Goal: Information Seeking & Learning: Learn about a topic

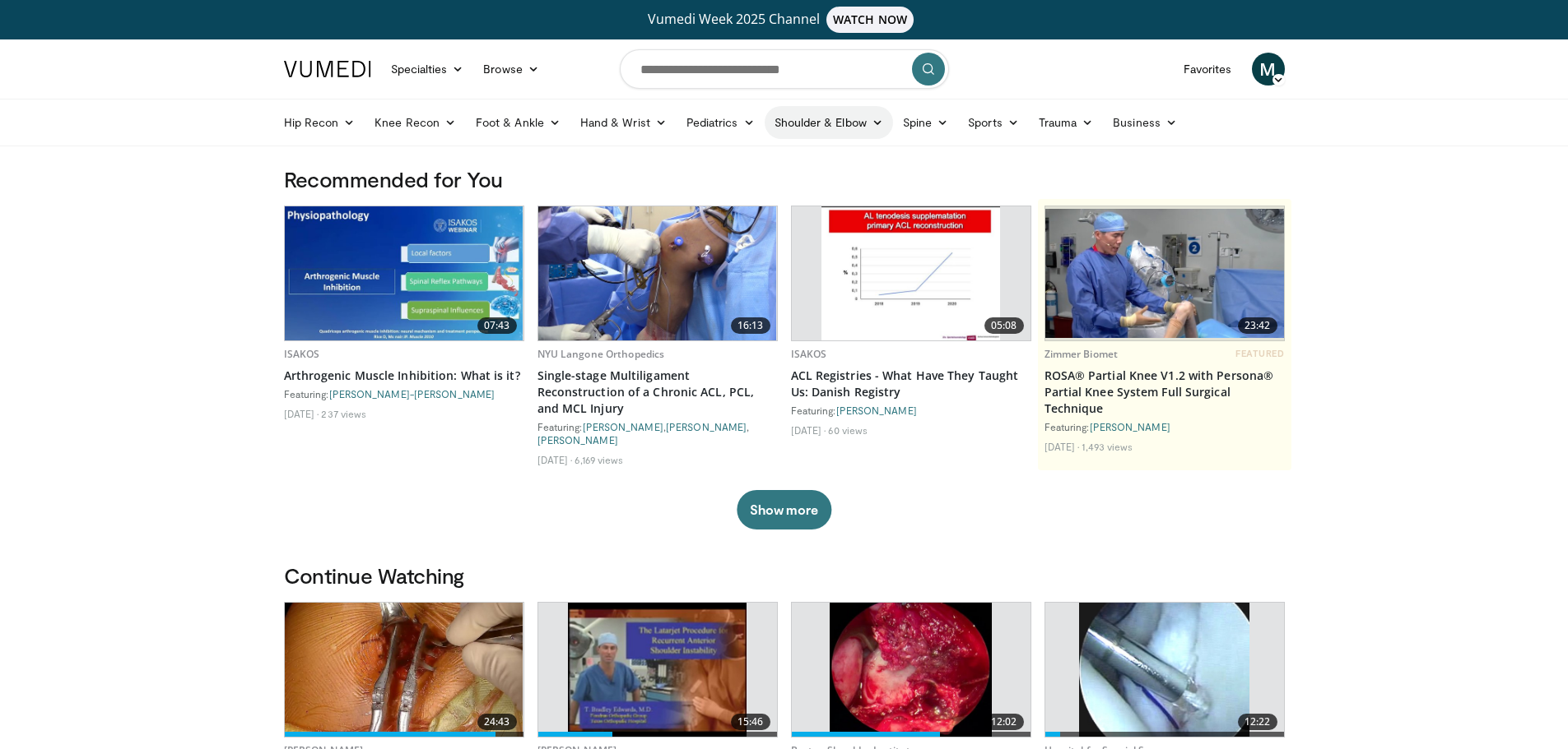
click at [823, 120] on link "Shoulder & Elbow" at bounding box center [828, 123] width 128 height 33
click at [731, 164] on link "Elbow" at bounding box center [794, 160] width 196 height 26
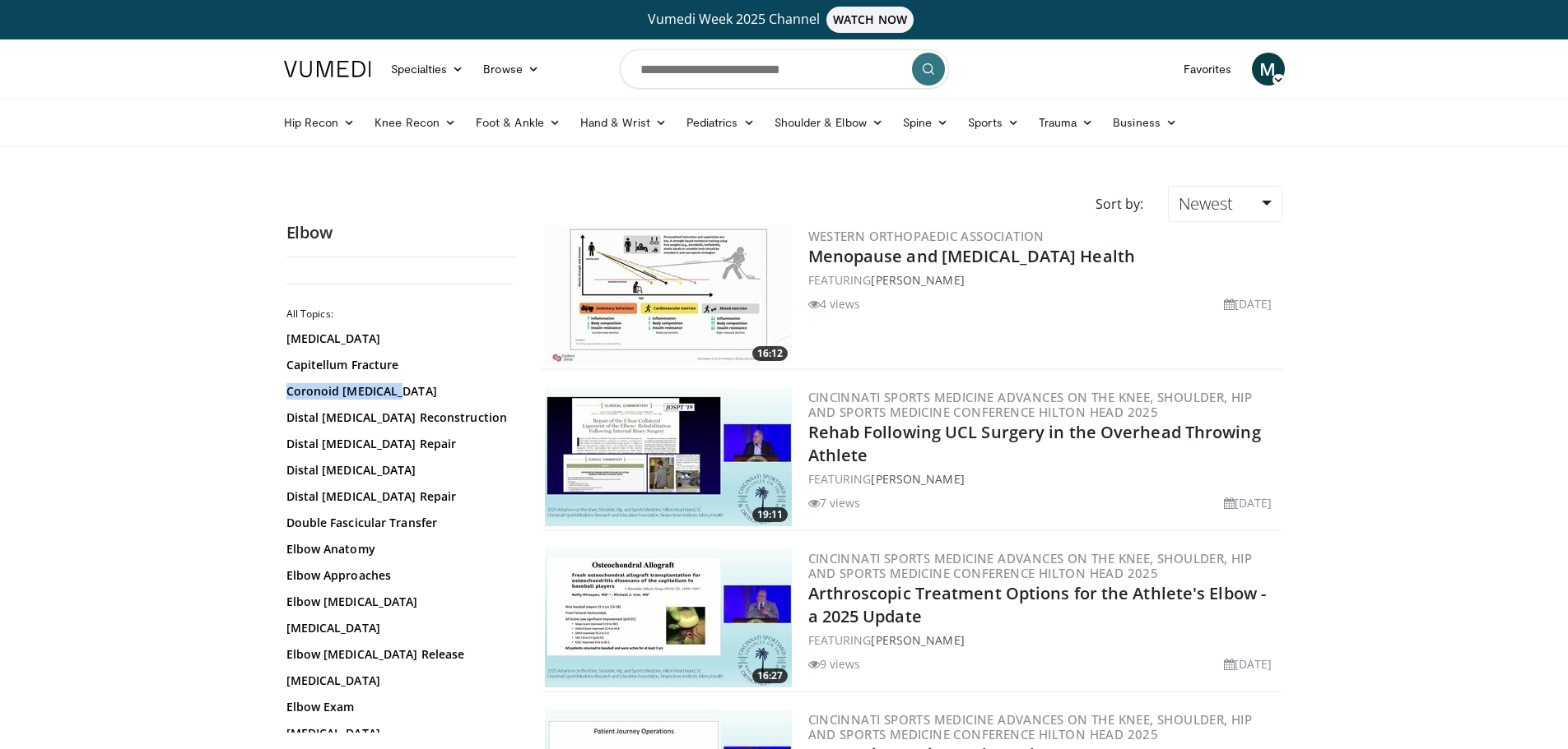
drag, startPoint x: 516, startPoint y: 370, endPoint x: 514, endPoint y: 403, distance: 33.1
click at [514, 403] on div "All Topics: Brachial Plexus Capitellum Fracture Coronoid Fractures Distal Bicep…" at bounding box center [402, 501] width 231 height 462
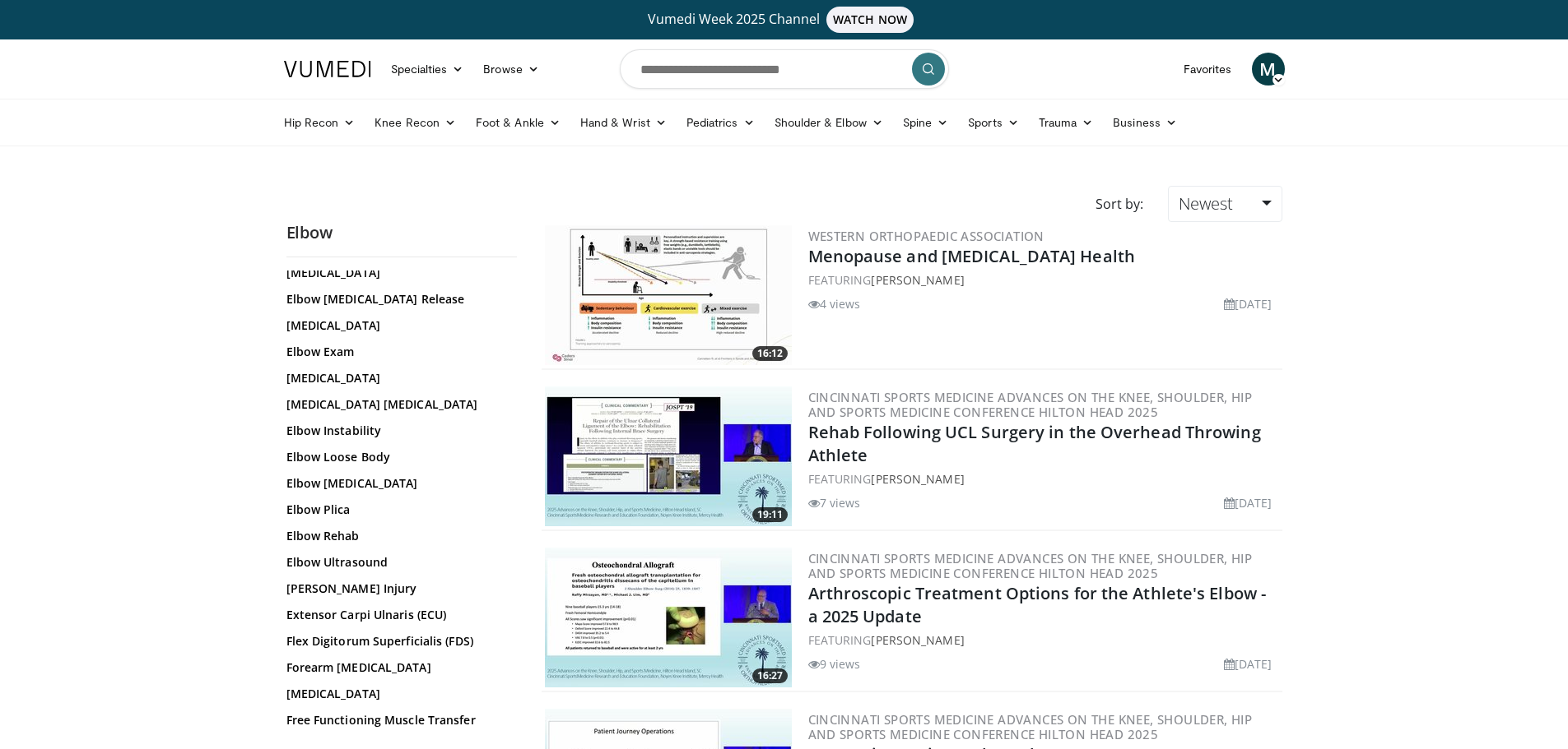
scroll to position [406, 0]
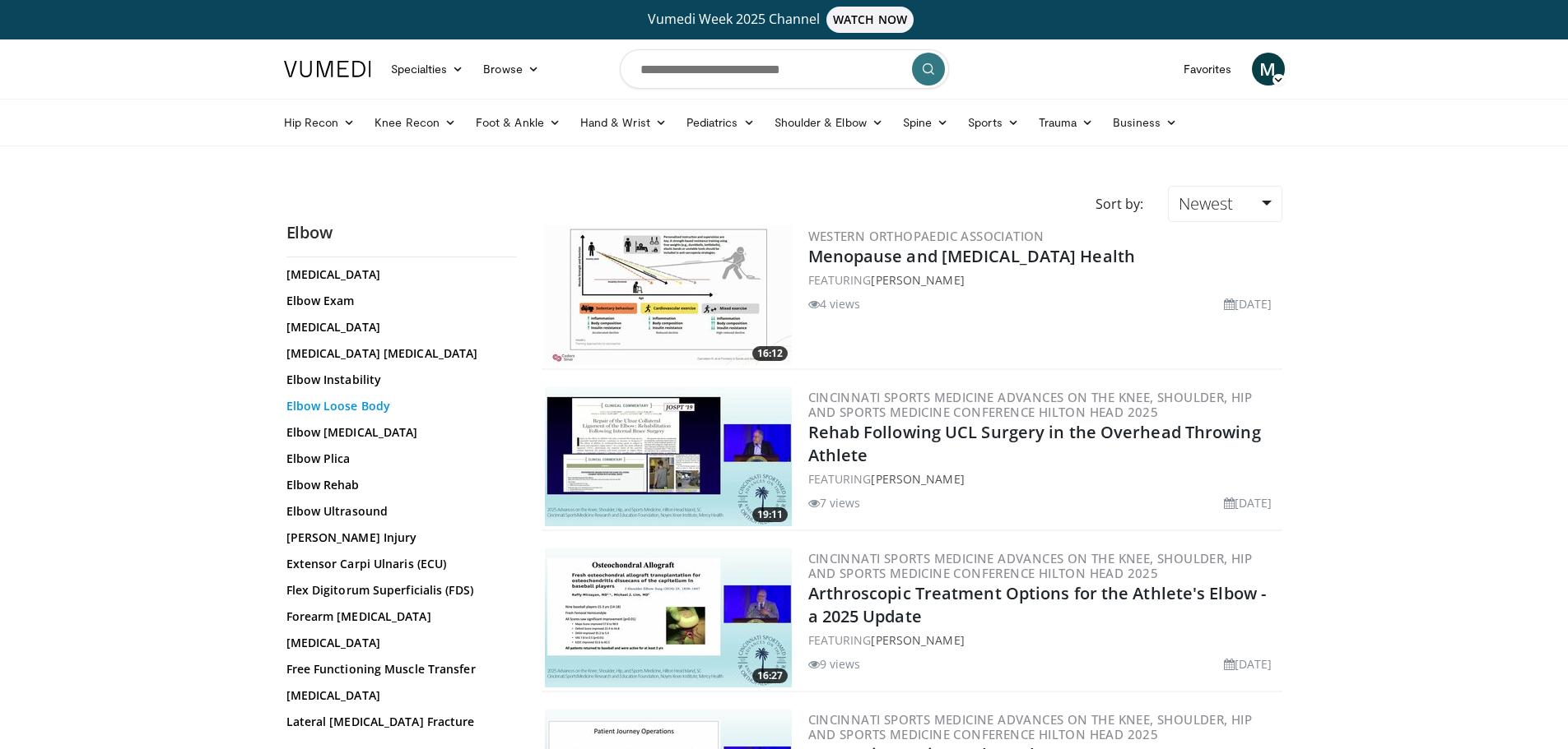
click at [350, 403] on link "Elbow Loose Body" at bounding box center [398, 405] width 222 height 16
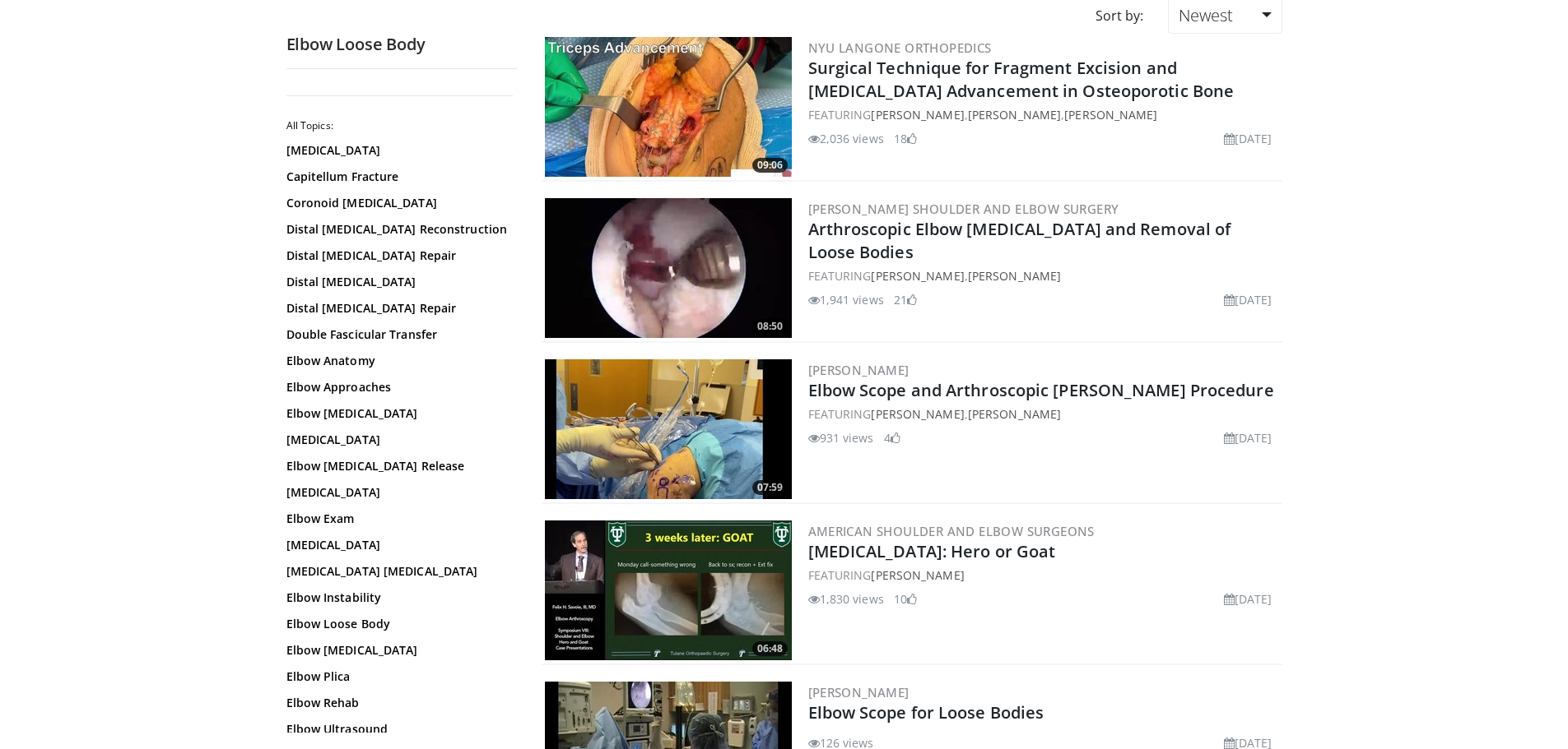
scroll to position [164, 0]
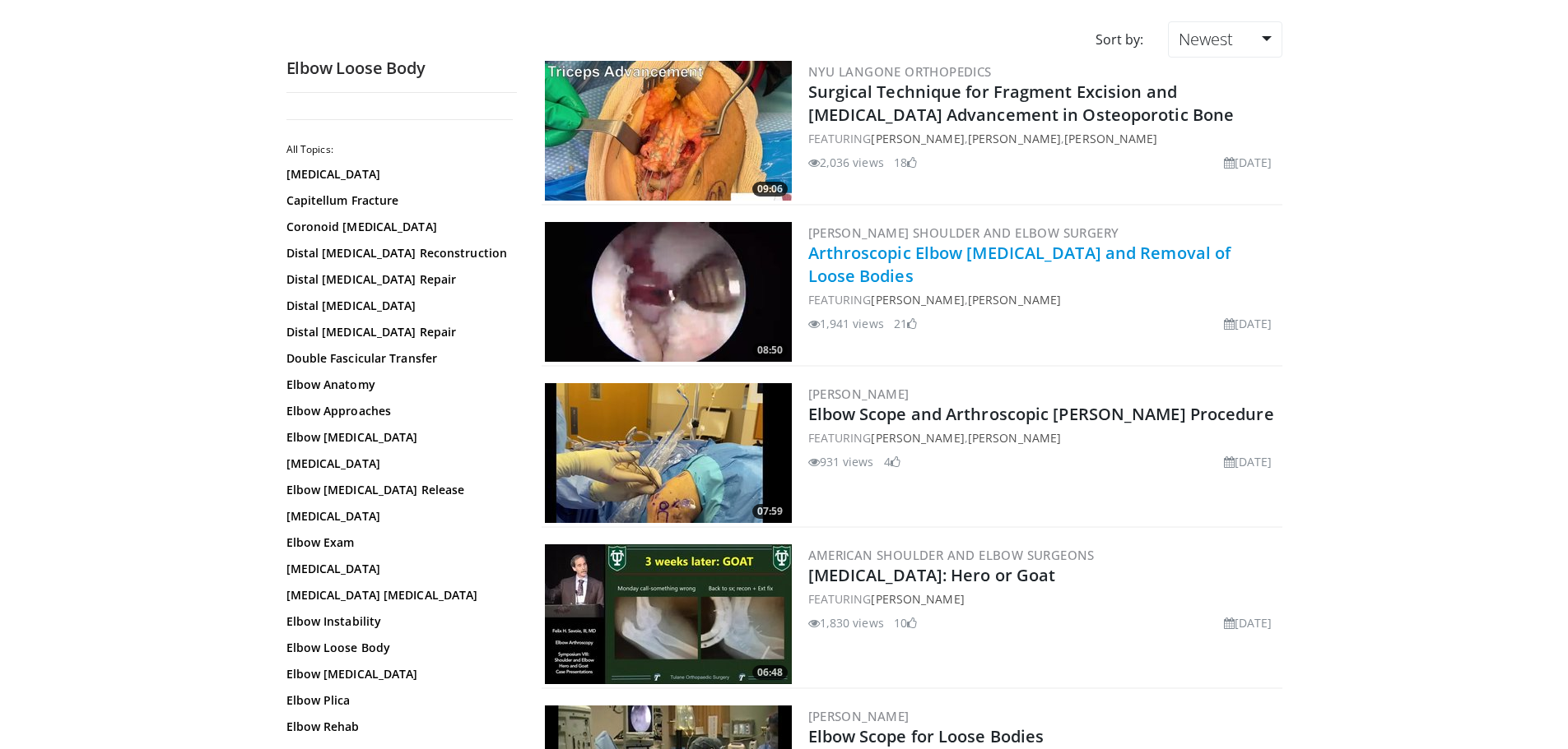
click at [997, 258] on link "Arthroscopic Elbow [MEDICAL_DATA] and Removal of Loose Bodies" at bounding box center [1020, 264] width 423 height 45
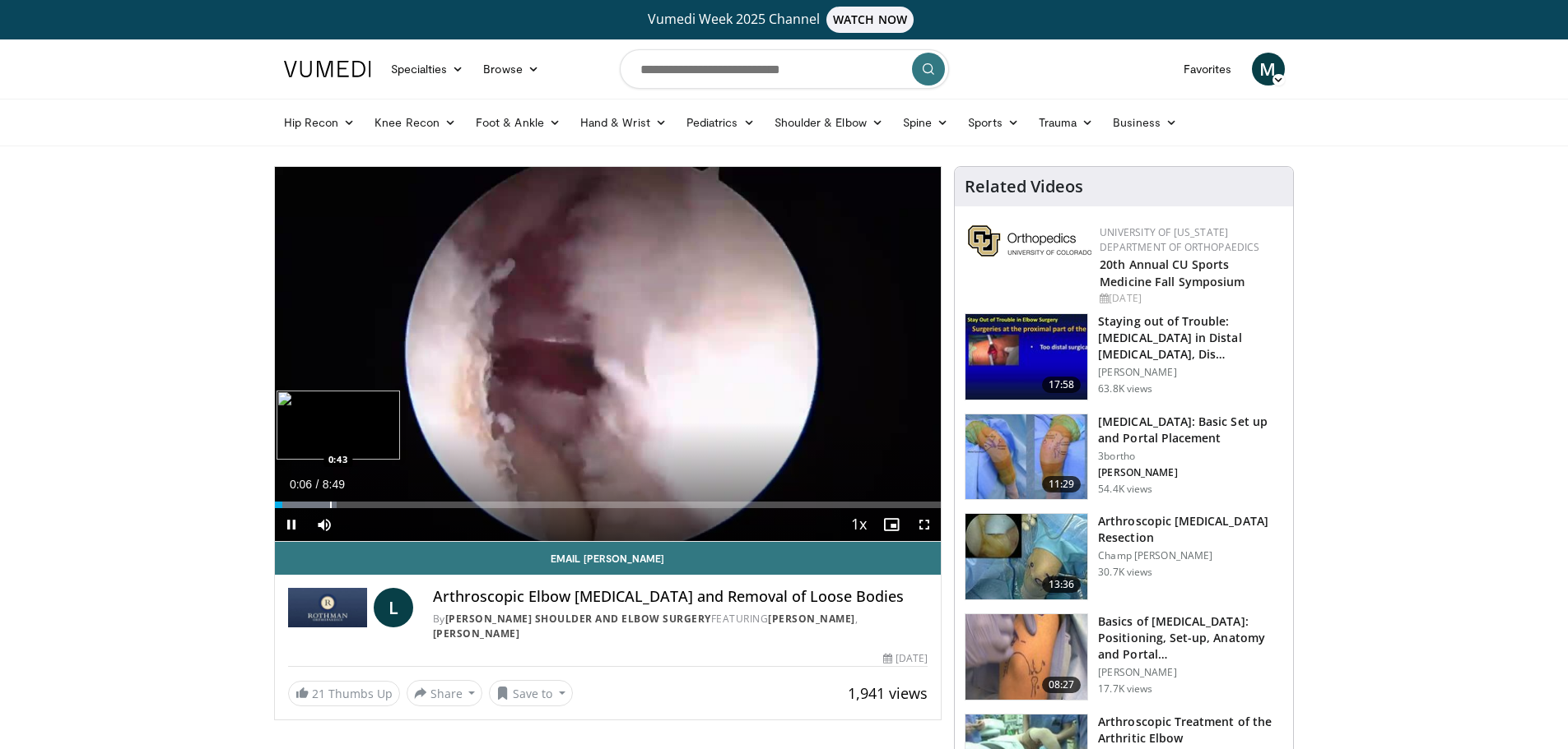
click at [330, 503] on div "Progress Bar" at bounding box center [331, 505] width 2 height 7
click at [922, 523] on span "Video Player" at bounding box center [924, 525] width 33 height 33
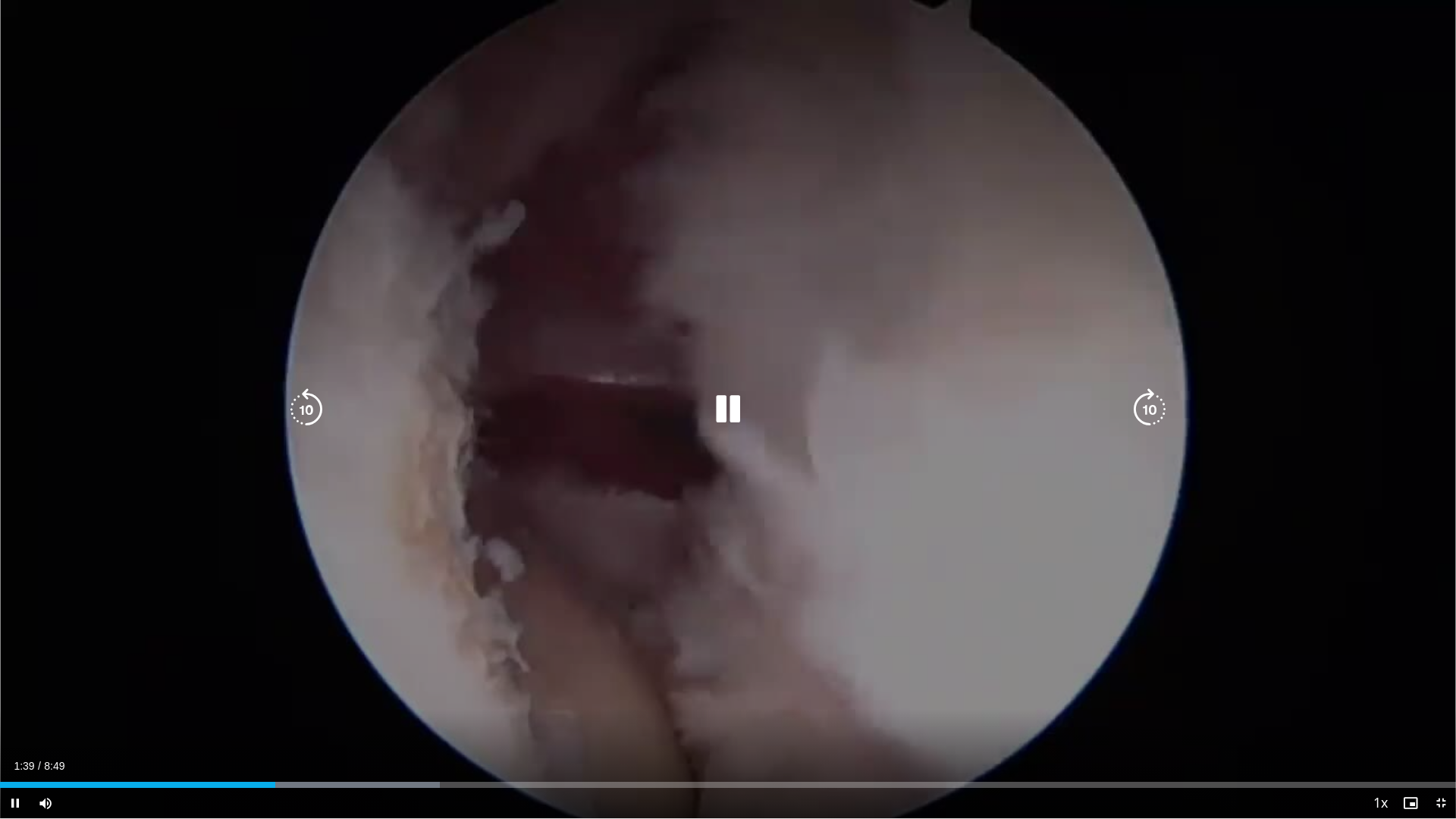
click at [993, 255] on div "10 seconds Tap to unmute" at bounding box center [728, 410] width 1456 height 819
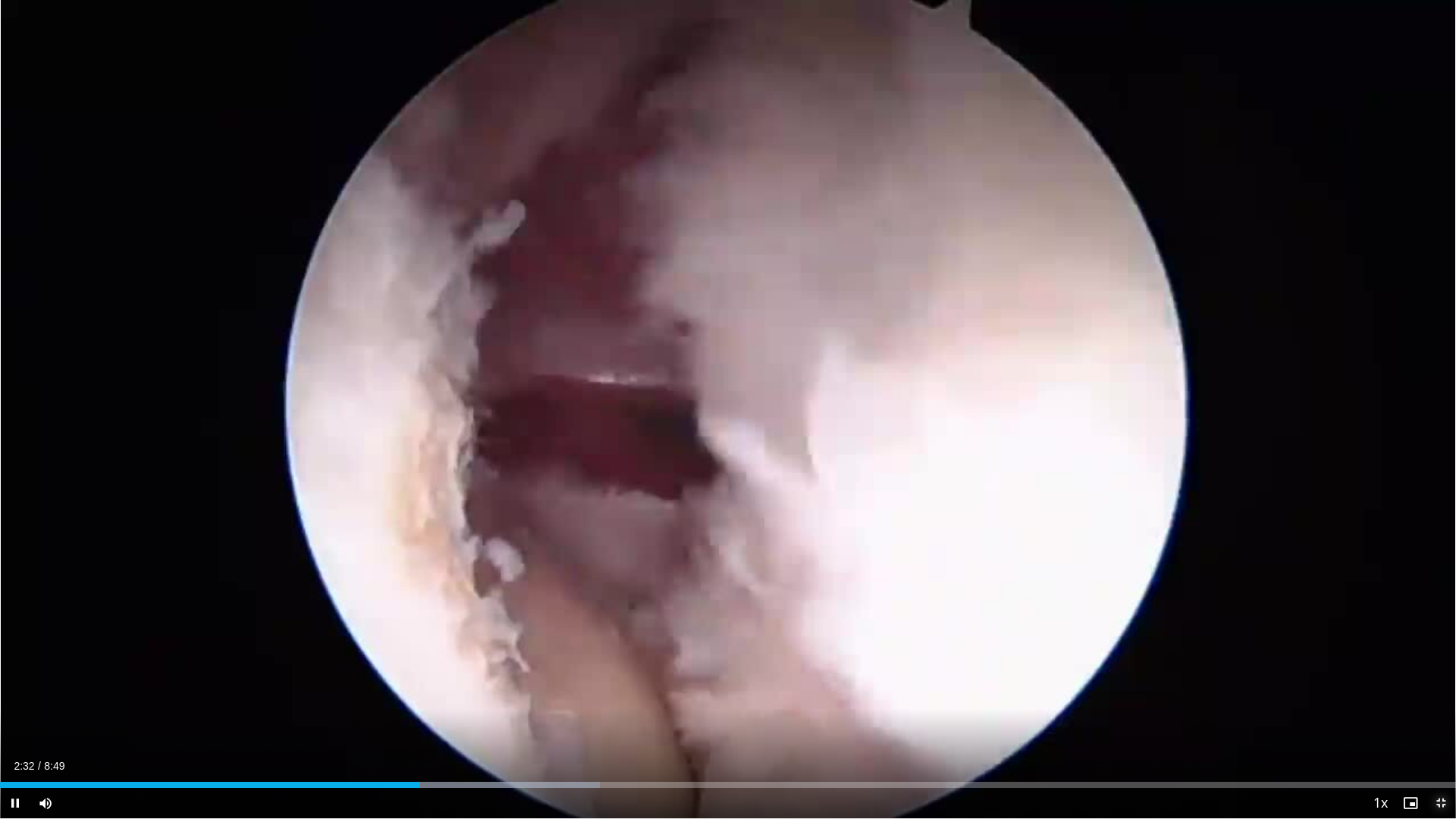
click at [1441, 691] on span "Video Player" at bounding box center [1441, 803] width 30 height 30
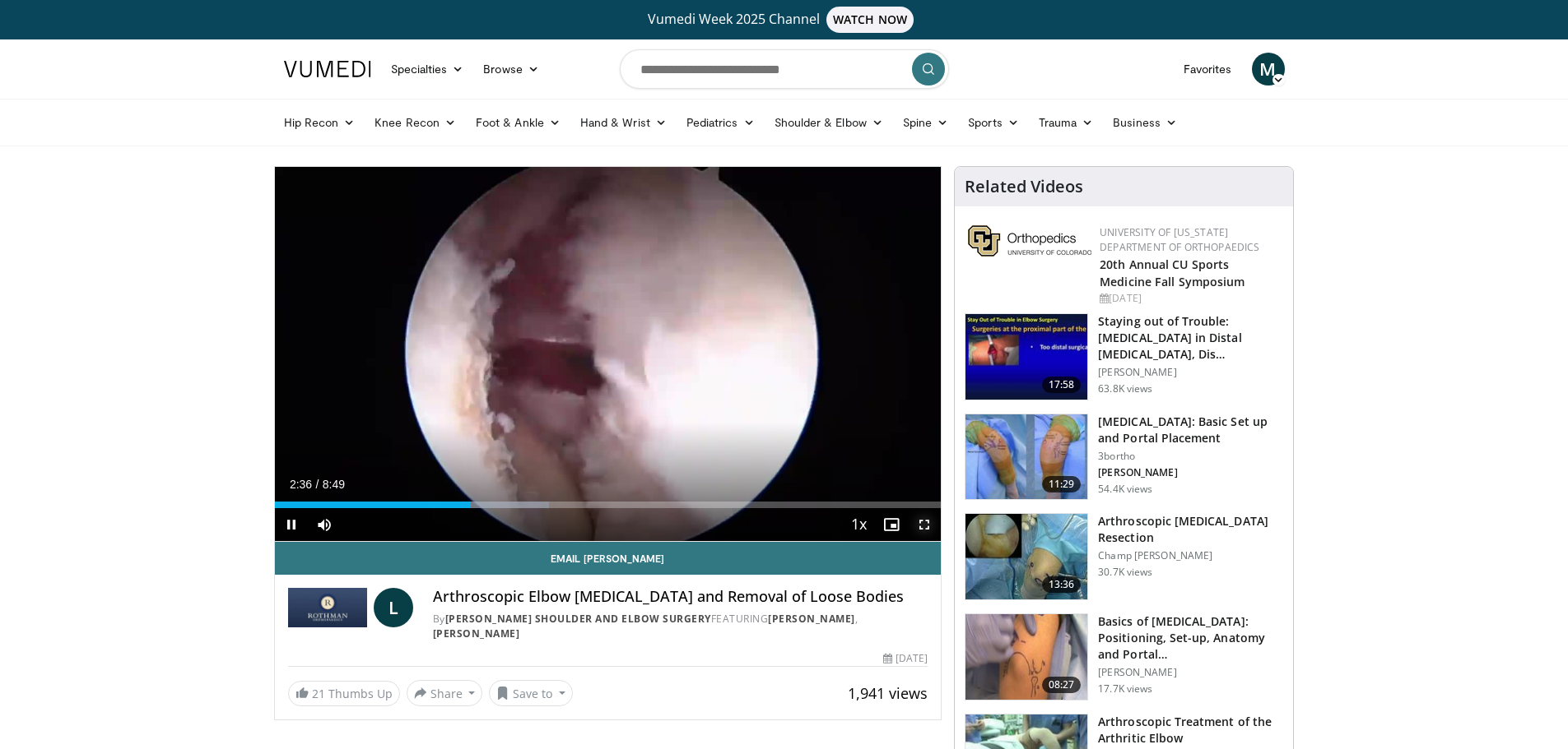
click at [924, 524] on span "Video Player" at bounding box center [924, 525] width 33 height 33
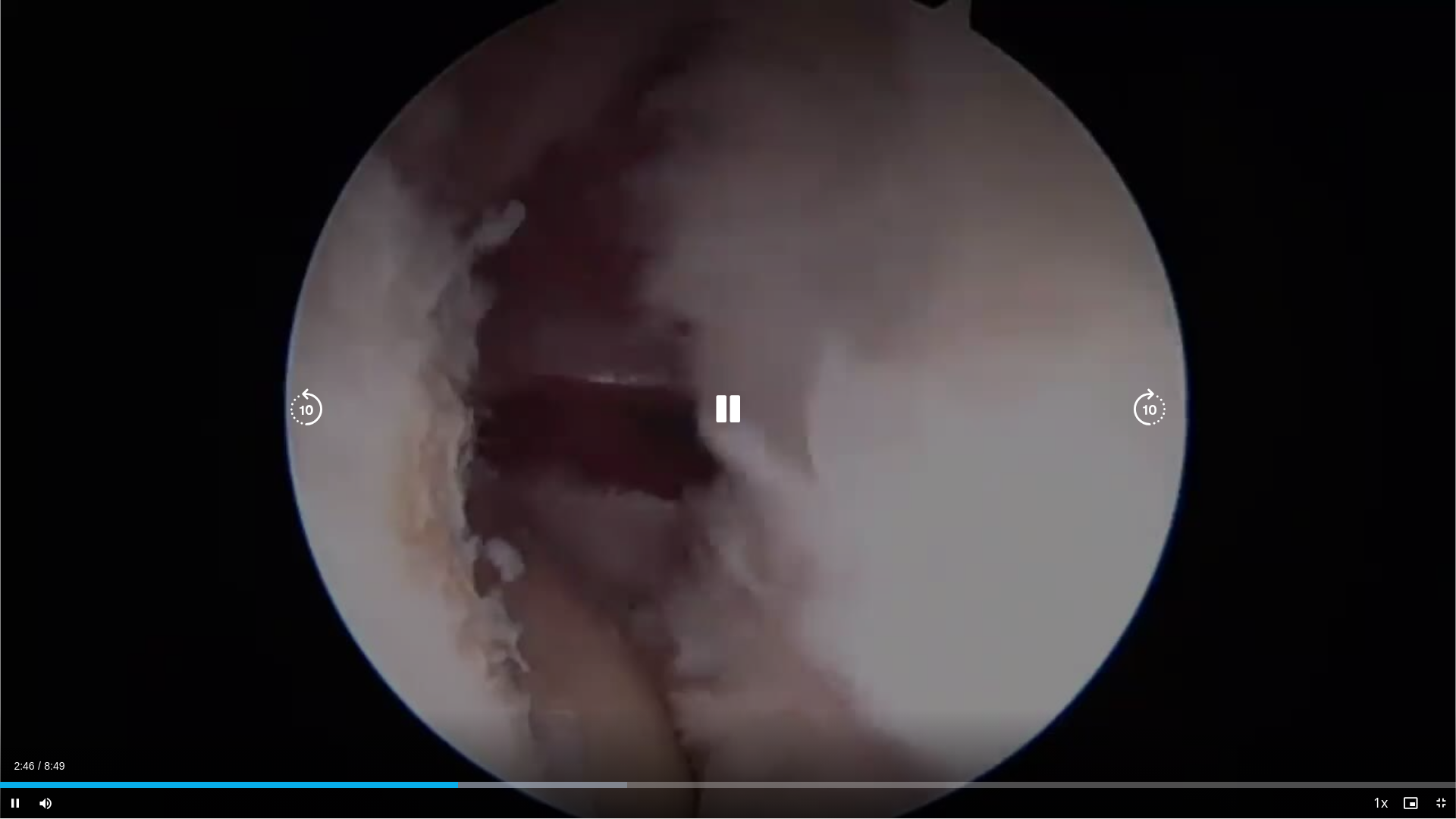
click at [1045, 240] on div "10 seconds Tap to unmute" at bounding box center [728, 410] width 1456 height 819
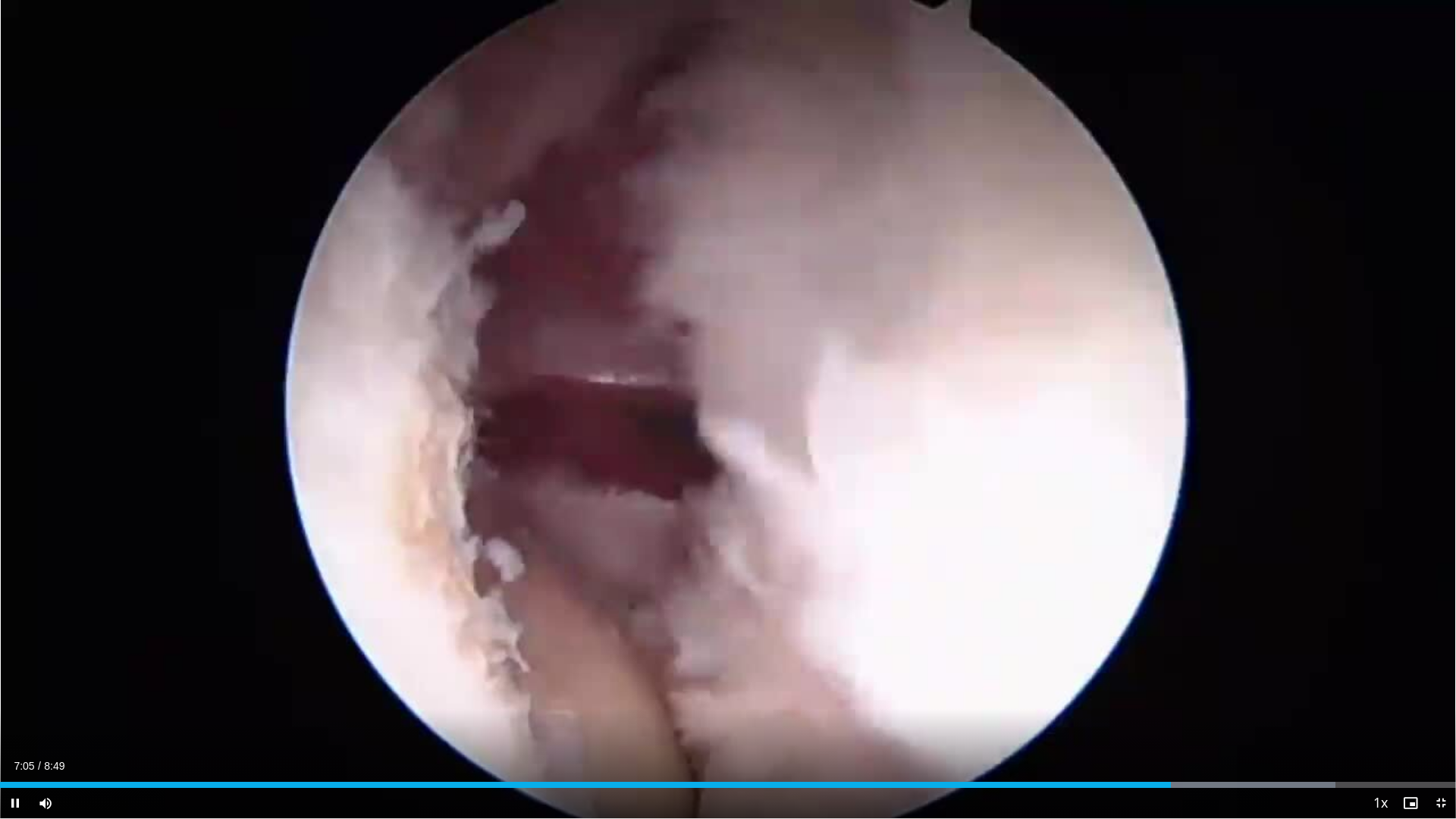
click at [1190, 691] on div "Current Time 7:05 / Duration 8:49 Pause Skip Backward Skip Forward Mute Loaded …" at bounding box center [728, 803] width 1456 height 30
click at [1204, 691] on div "Progress Bar" at bounding box center [1205, 785] width 2 height 6
click at [1245, 691] on div "Current Time 7:18 / Duration 8:49 Pause Skip Backward Skip Forward Mute Loaded …" at bounding box center [728, 803] width 1456 height 30
click at [1277, 691] on div "Progress Bar" at bounding box center [1278, 785] width 2 height 6
click at [1298, 691] on div "Progress Bar" at bounding box center [1298, 785] width 2 height 6
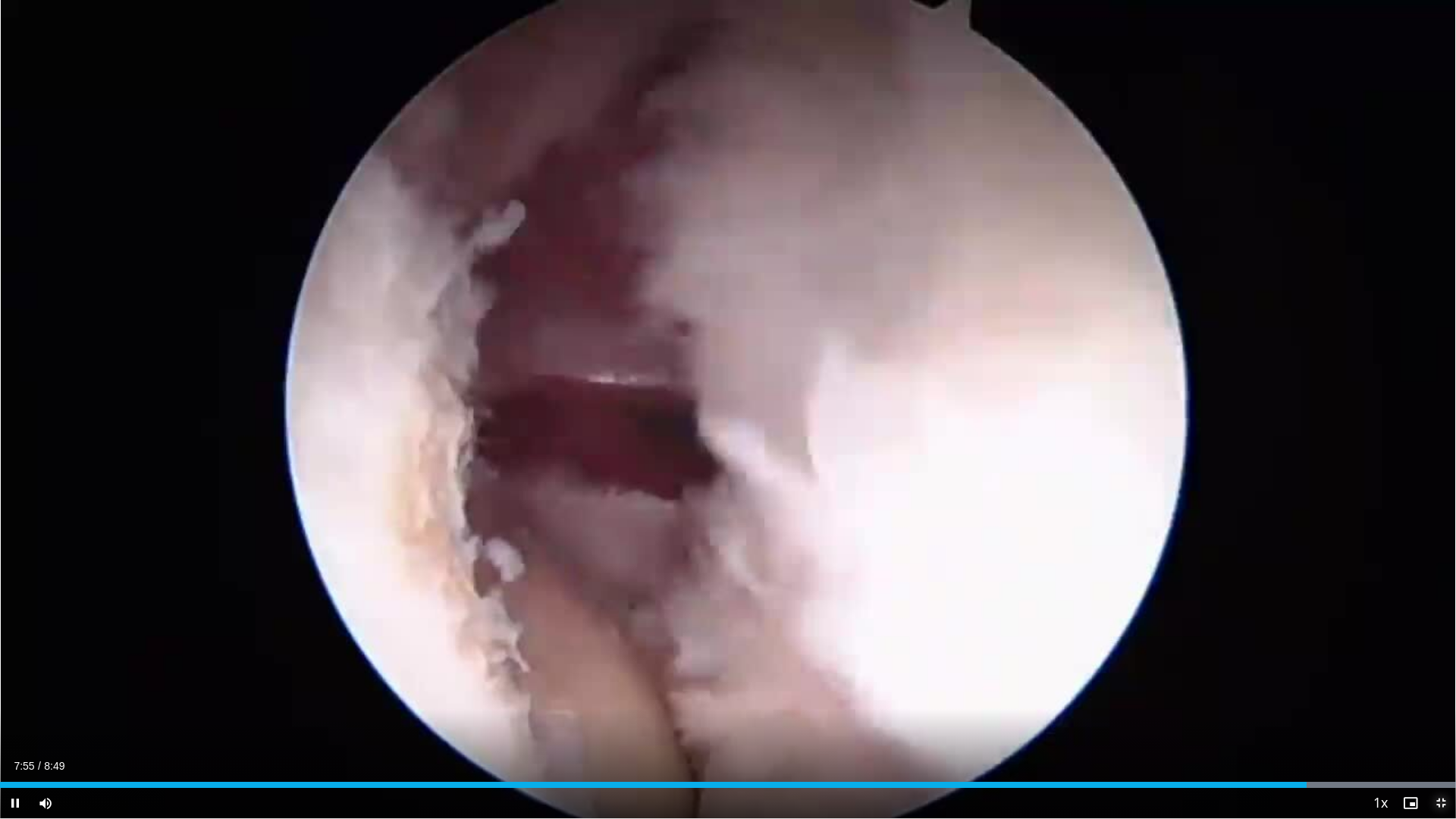
click at [1440, 691] on span "Video Player" at bounding box center [1441, 803] width 30 height 30
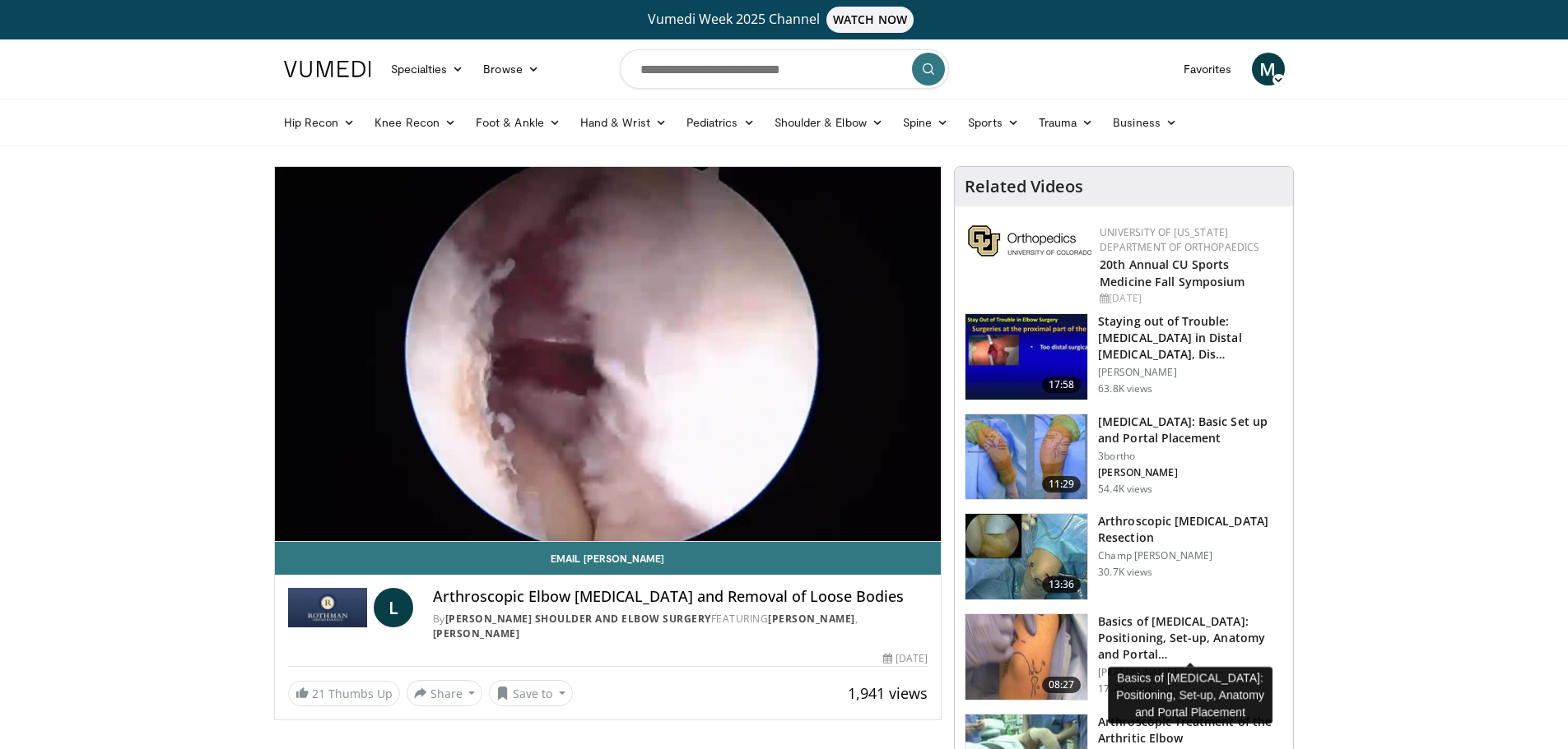
click at [1166, 625] on h3 "Basics of Elbow Arthroscopy: Positioning, Set-up, Anatomy and Portal…" at bounding box center [1190, 638] width 185 height 49
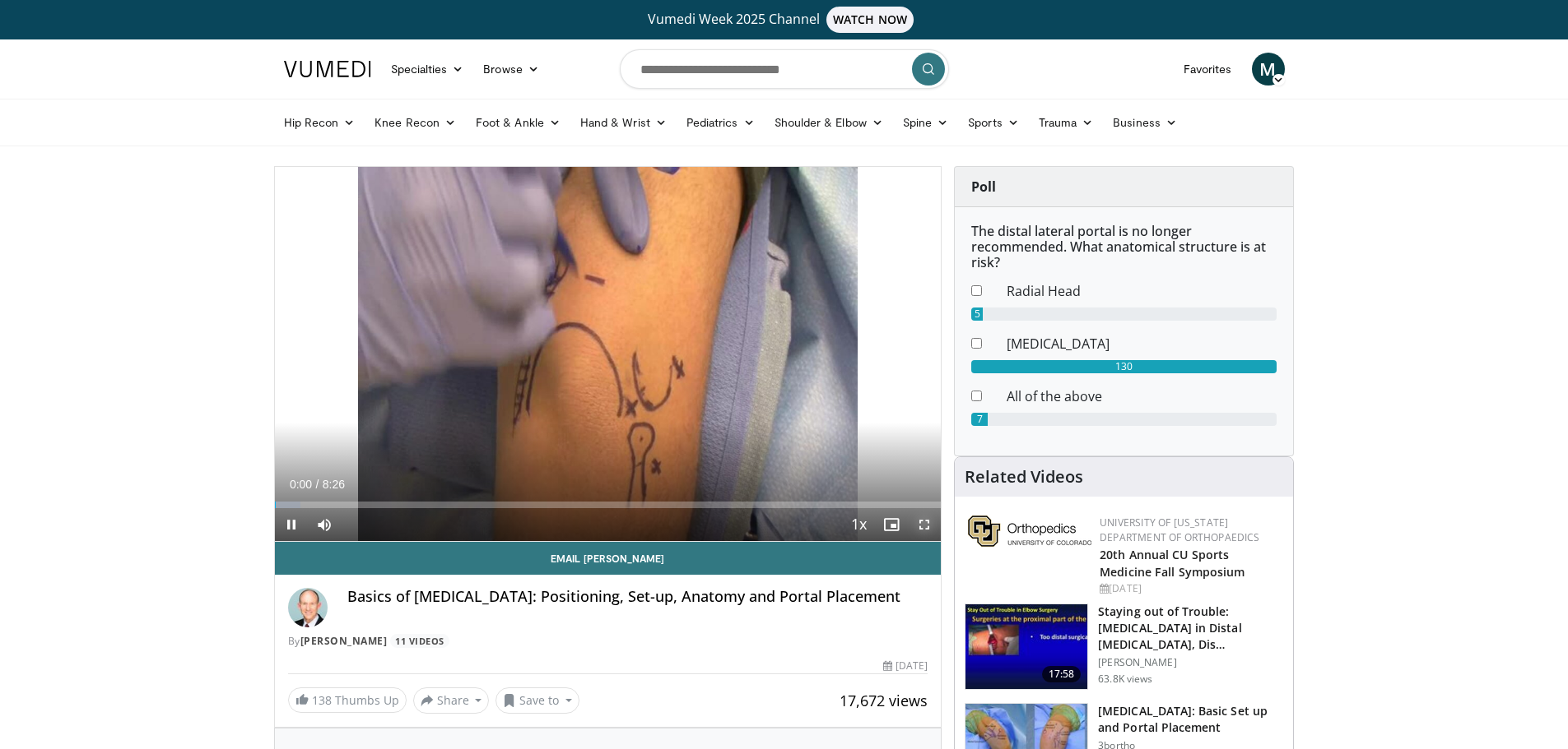
click at [926, 528] on span "Video Player" at bounding box center [924, 525] width 33 height 33
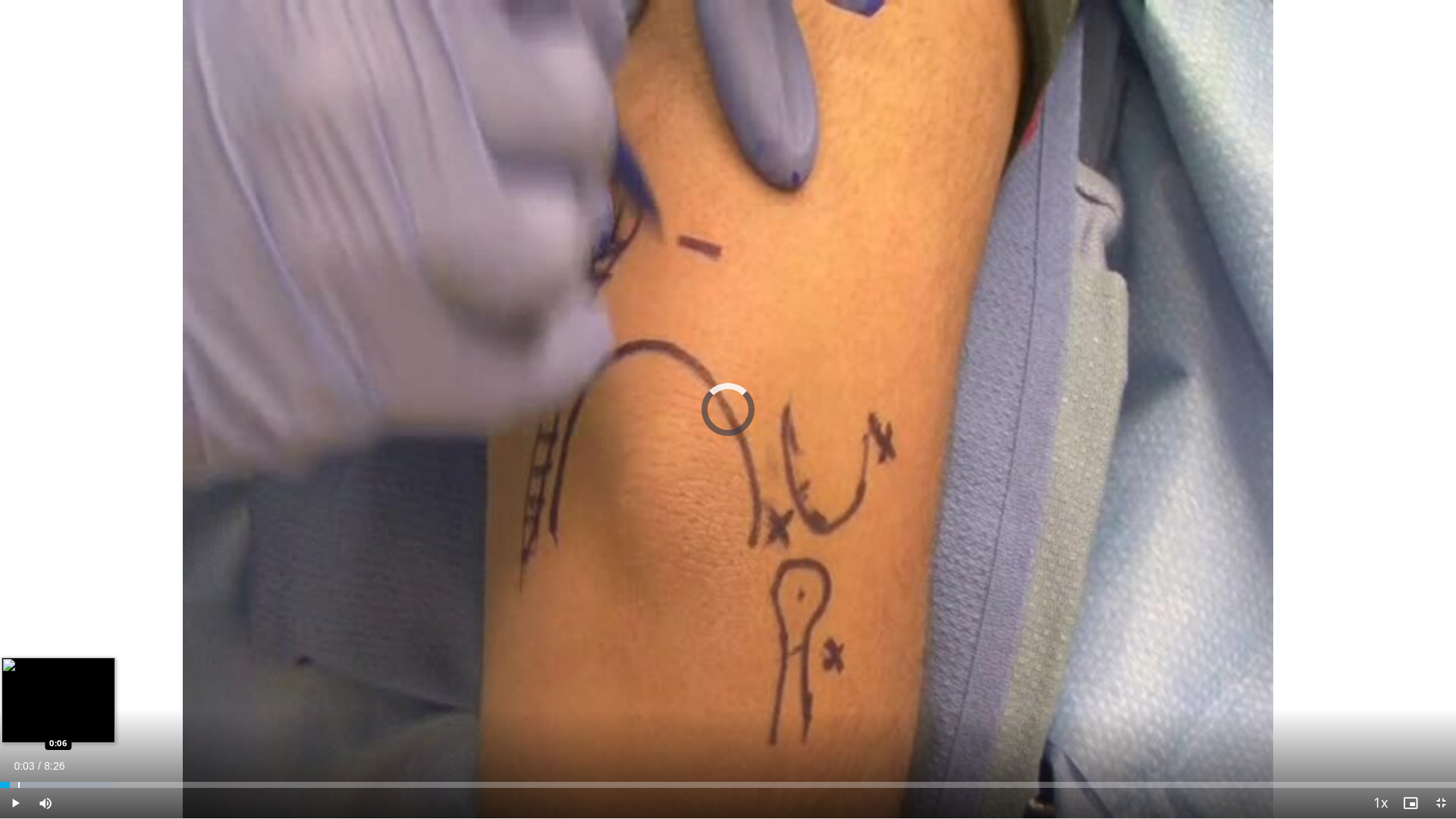
click at [18, 691] on div "Progress Bar" at bounding box center [19, 785] width 2 height 6
click at [30, 691] on div "Progress Bar" at bounding box center [31, 785] width 2 height 6
click at [44, 691] on div "Progress Bar" at bounding box center [45, 785] width 2 height 6
click at [63, 691] on div "Progress Bar" at bounding box center [64, 785] width 2 height 6
click at [85, 691] on div "Progress Bar" at bounding box center [85, 785] width 2 height 6
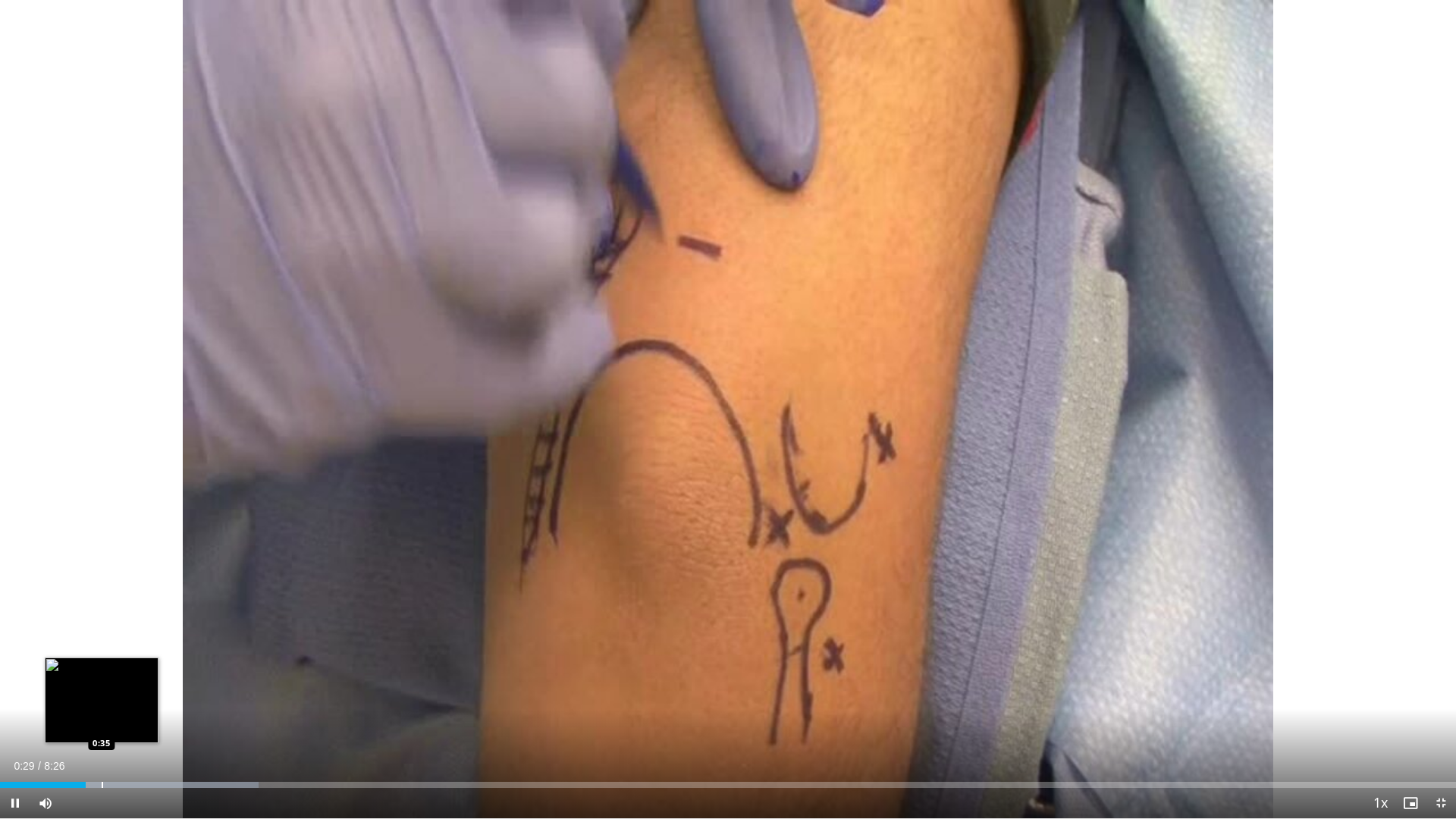
click at [101, 691] on div "Progress Bar" at bounding box center [102, 785] width 2 height 6
click at [117, 691] on div "Progress Bar" at bounding box center [117, 785] width 2 height 6
click at [133, 691] on div "Current Time 0:41 / Duration 8:26 Pause Skip Backward Skip Forward Mute 100% Lo…" at bounding box center [728, 803] width 1456 height 30
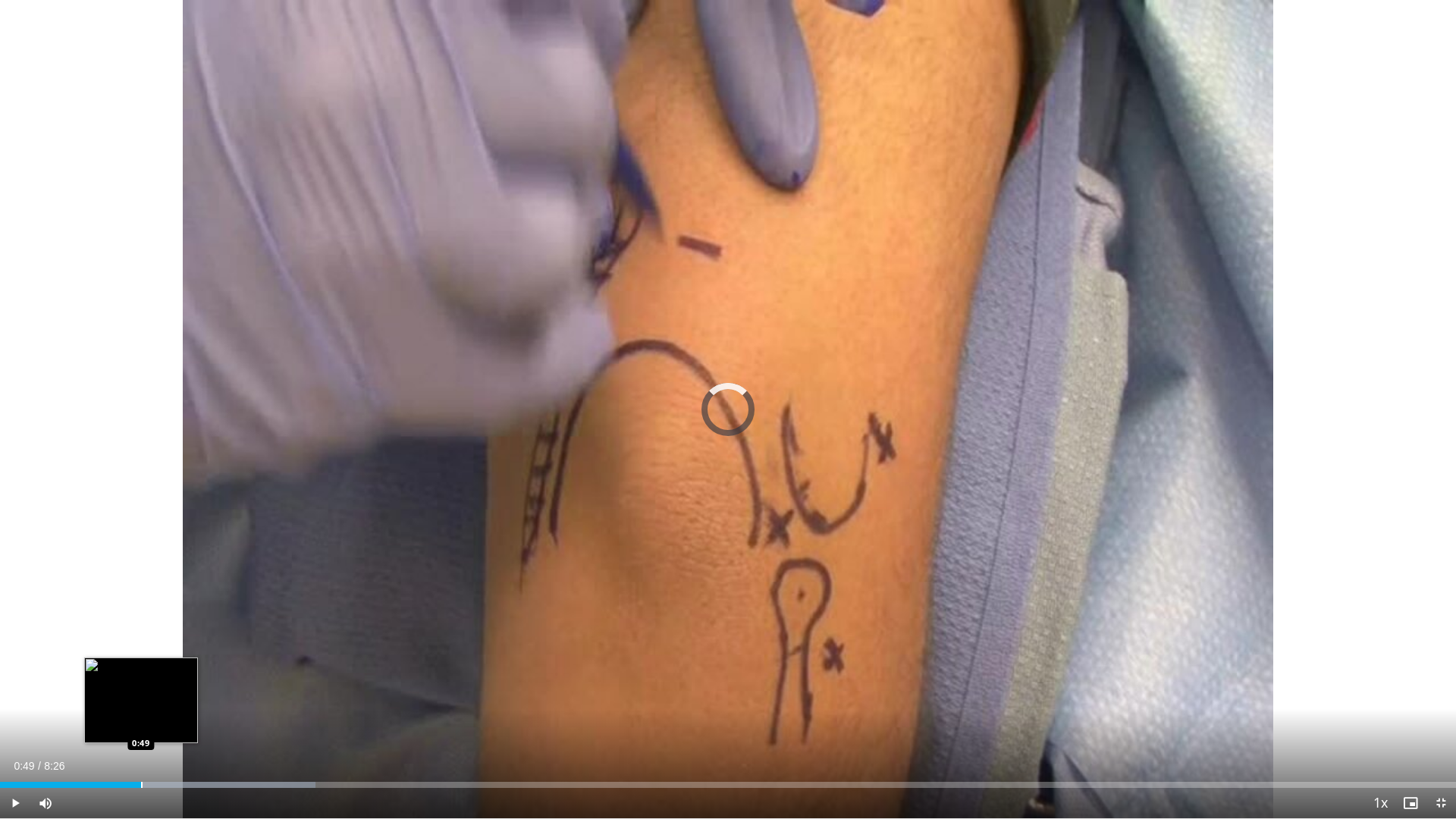
click at [142, 691] on div "Progress Bar" at bounding box center [142, 785] width 2 height 6
click at [157, 691] on div "Progress Bar" at bounding box center [158, 785] width 2 height 6
click at [178, 691] on div "Progress Bar" at bounding box center [178, 785] width 2 height 6
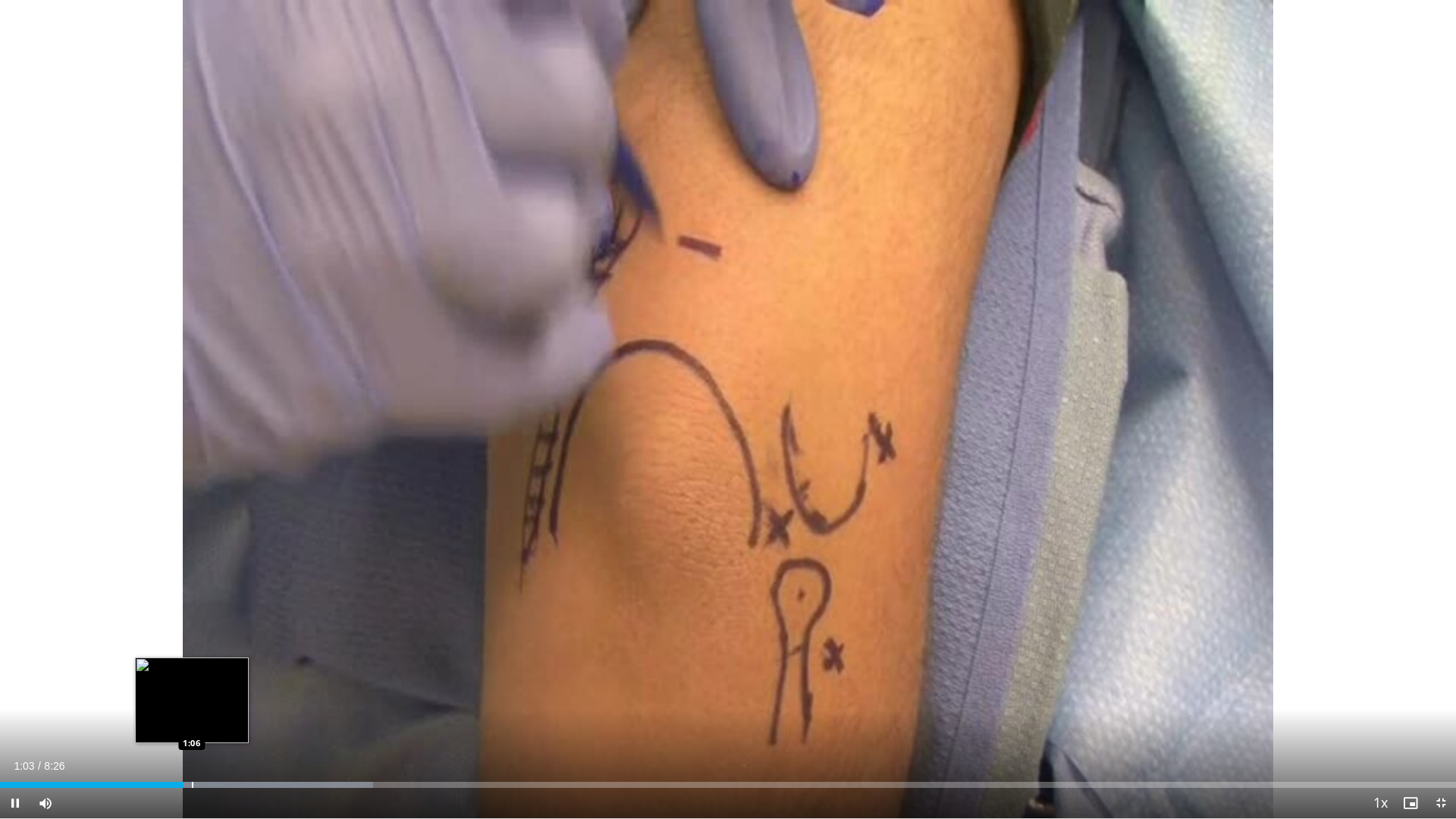
click at [192, 691] on div "Progress Bar" at bounding box center [193, 785] width 2 height 6
click at [210, 691] on div "Progress Bar" at bounding box center [210, 785] width 2 height 6
click at [222, 691] on div "Progress Bar" at bounding box center [222, 785] width 2 height 6
click at [239, 691] on div "Progress Bar" at bounding box center [239, 785] width 2 height 6
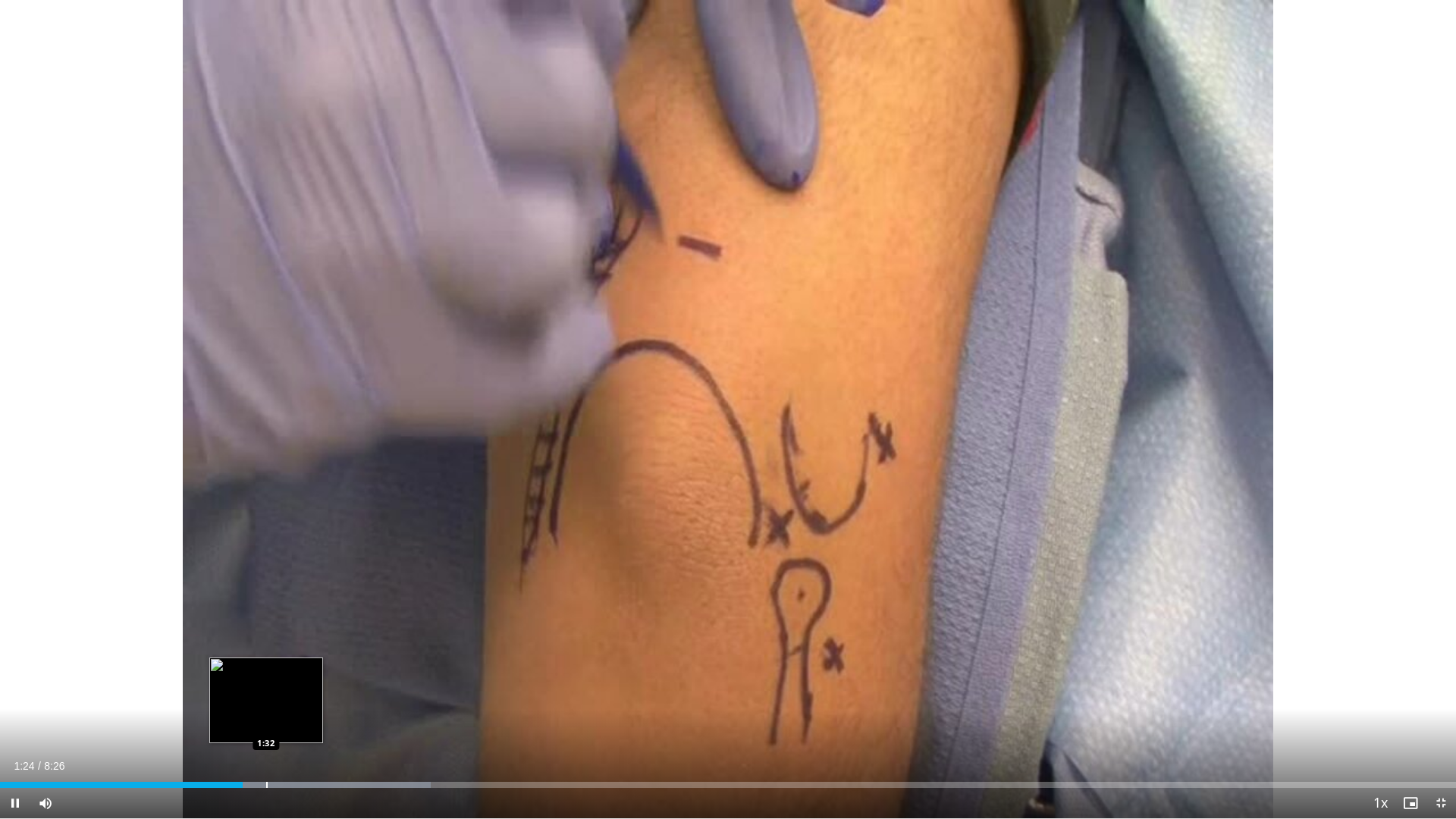
click at [266, 691] on div "Progress Bar" at bounding box center [267, 785] width 2 height 6
click at [277, 691] on div "Progress Bar" at bounding box center [277, 785] width 2 height 6
click at [291, 691] on div "Progress Bar" at bounding box center [292, 785] width 2 height 6
click at [314, 691] on div "Progress Bar" at bounding box center [315, 785] width 2 height 6
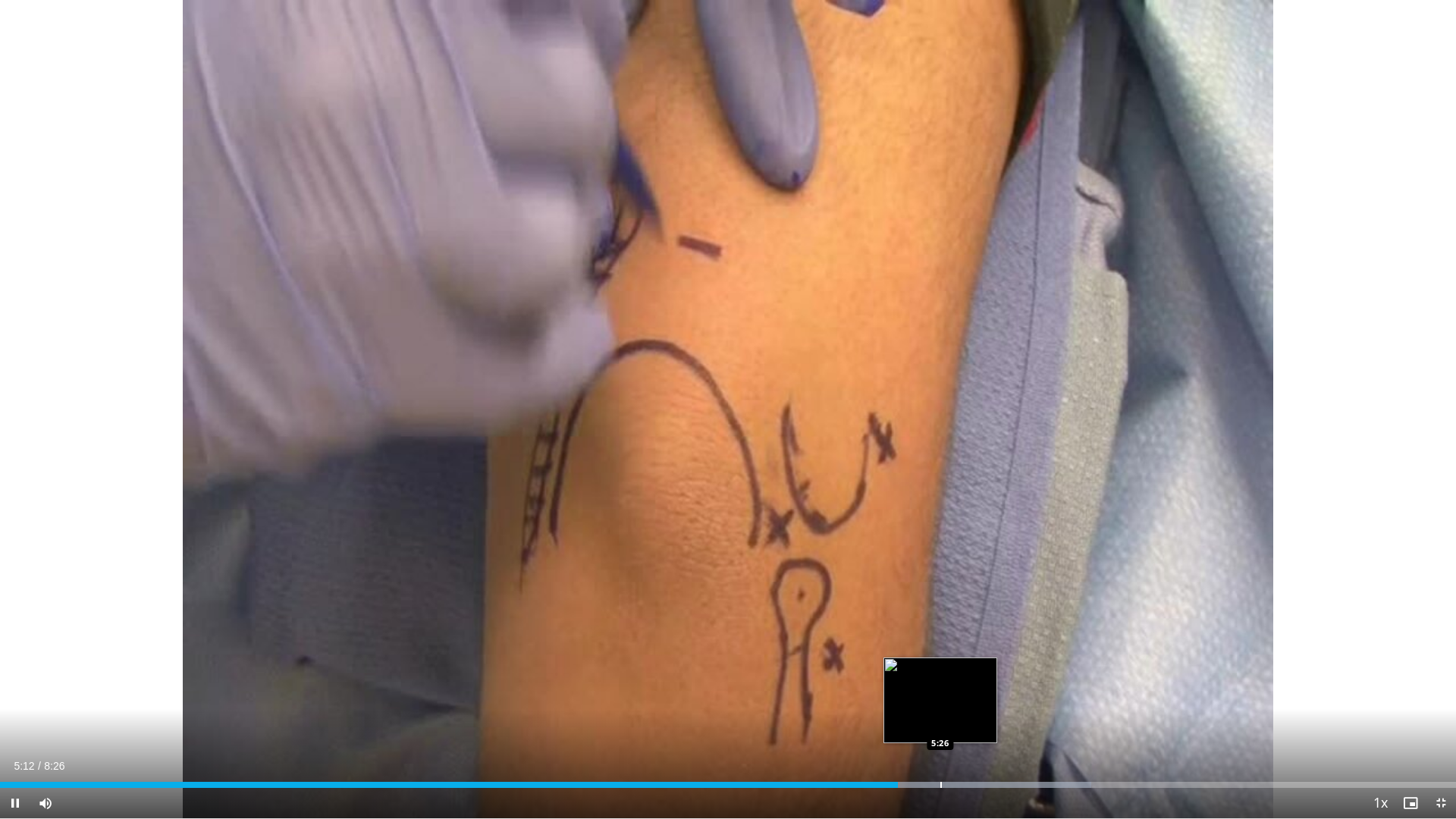
click at [941, 691] on div "Progress Bar" at bounding box center [942, 785] width 2 height 6
click at [966, 691] on div "Progress Bar" at bounding box center [967, 785] width 2 height 6
click at [988, 691] on div "Progress Bar" at bounding box center [989, 785] width 2 height 6
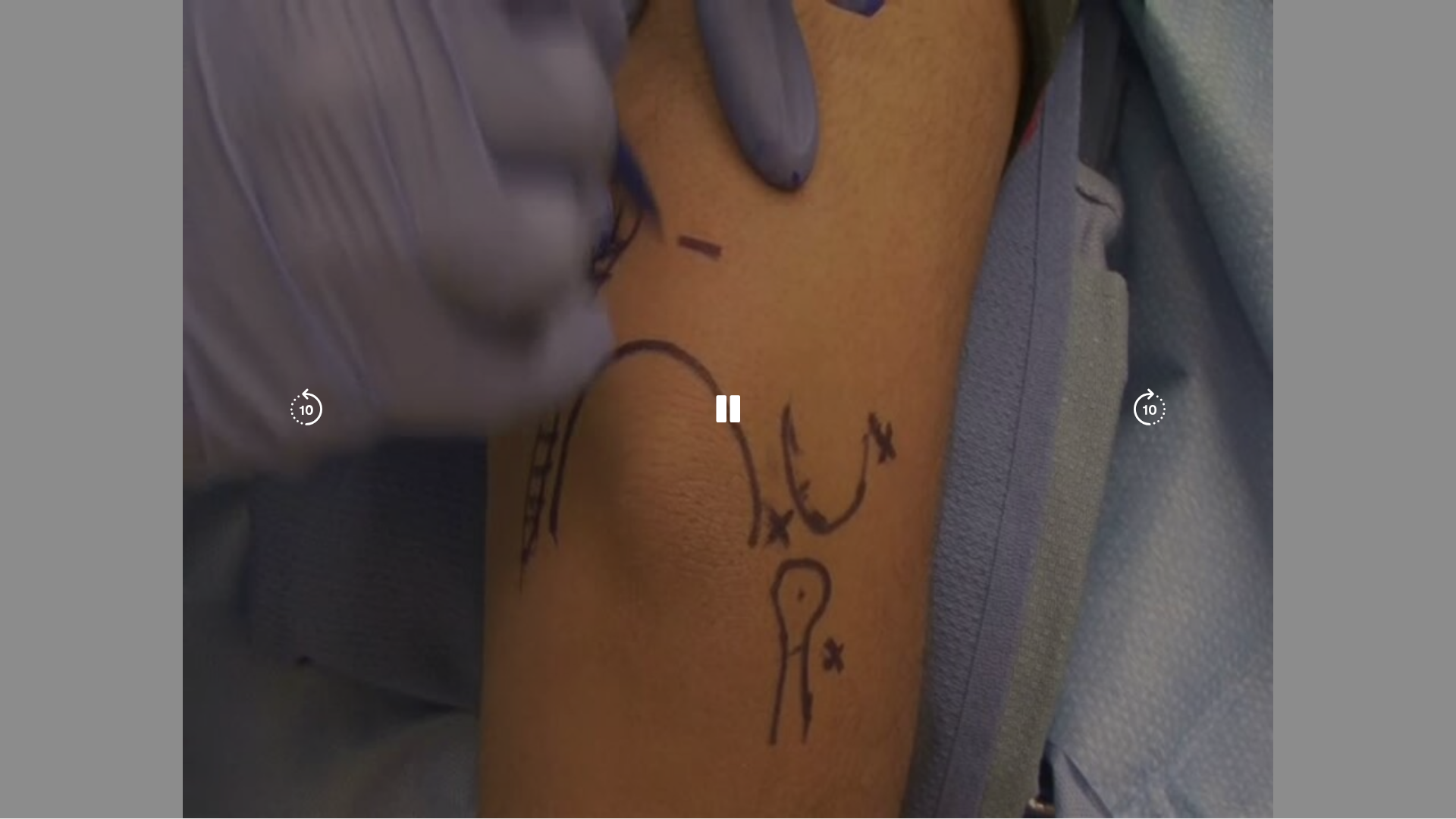
click at [1013, 691] on div "Progress Bar" at bounding box center [1025, 815] width 250 height 6
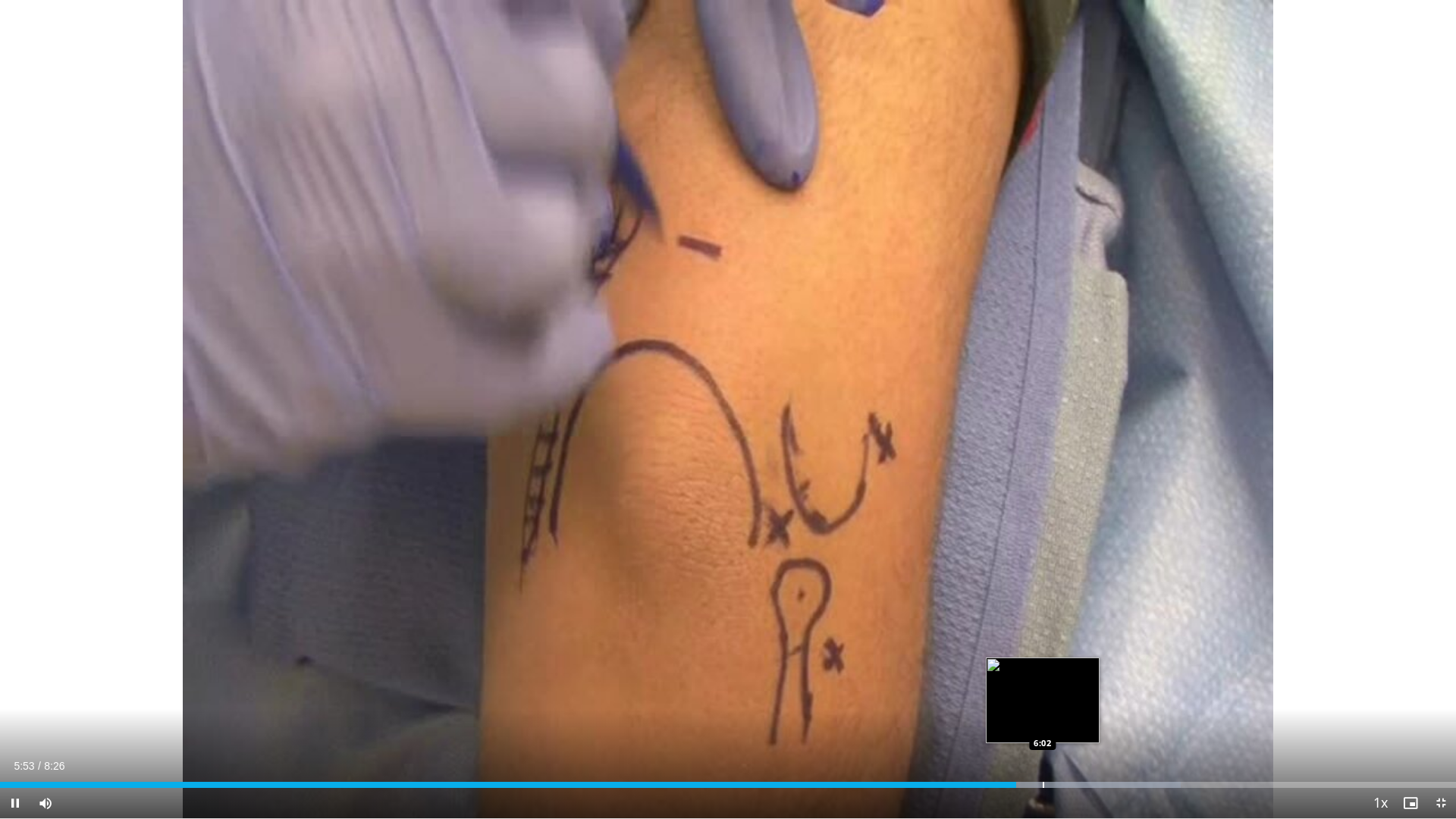
click at [1045, 691] on div "Loaded : 81.07% 5:53 6:02" at bounding box center [728, 785] width 1456 height 6
click at [1062, 691] on div "Progress Bar" at bounding box center [1061, 785] width 2 height 6
click at [1101, 691] on div "Current Time 6:09 / Duration 8:26 Pause Skip Backward Skip Forward Mute 100% Lo…" at bounding box center [728, 803] width 1456 height 30
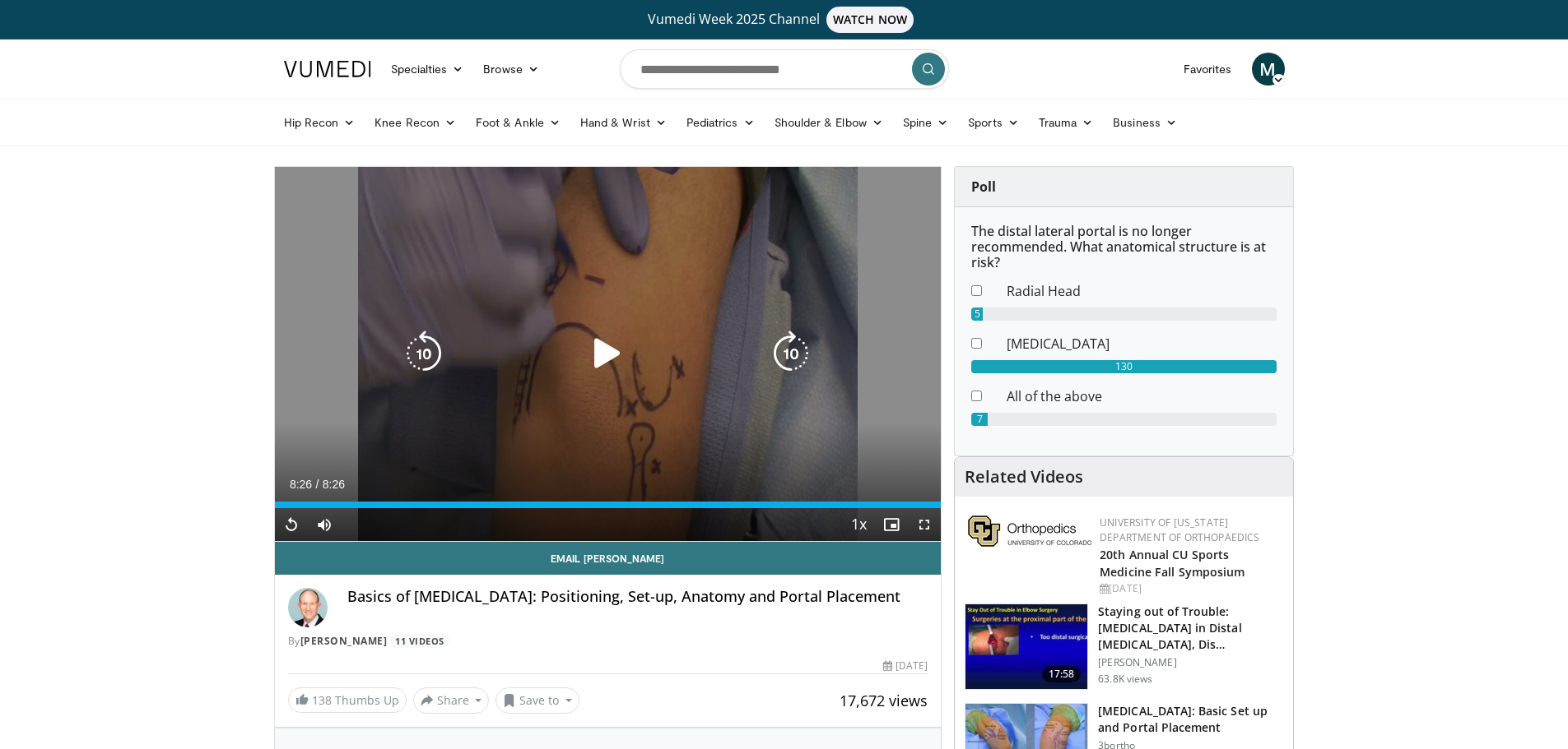
click at [611, 358] on icon "Video Player" at bounding box center [607, 354] width 46 height 46
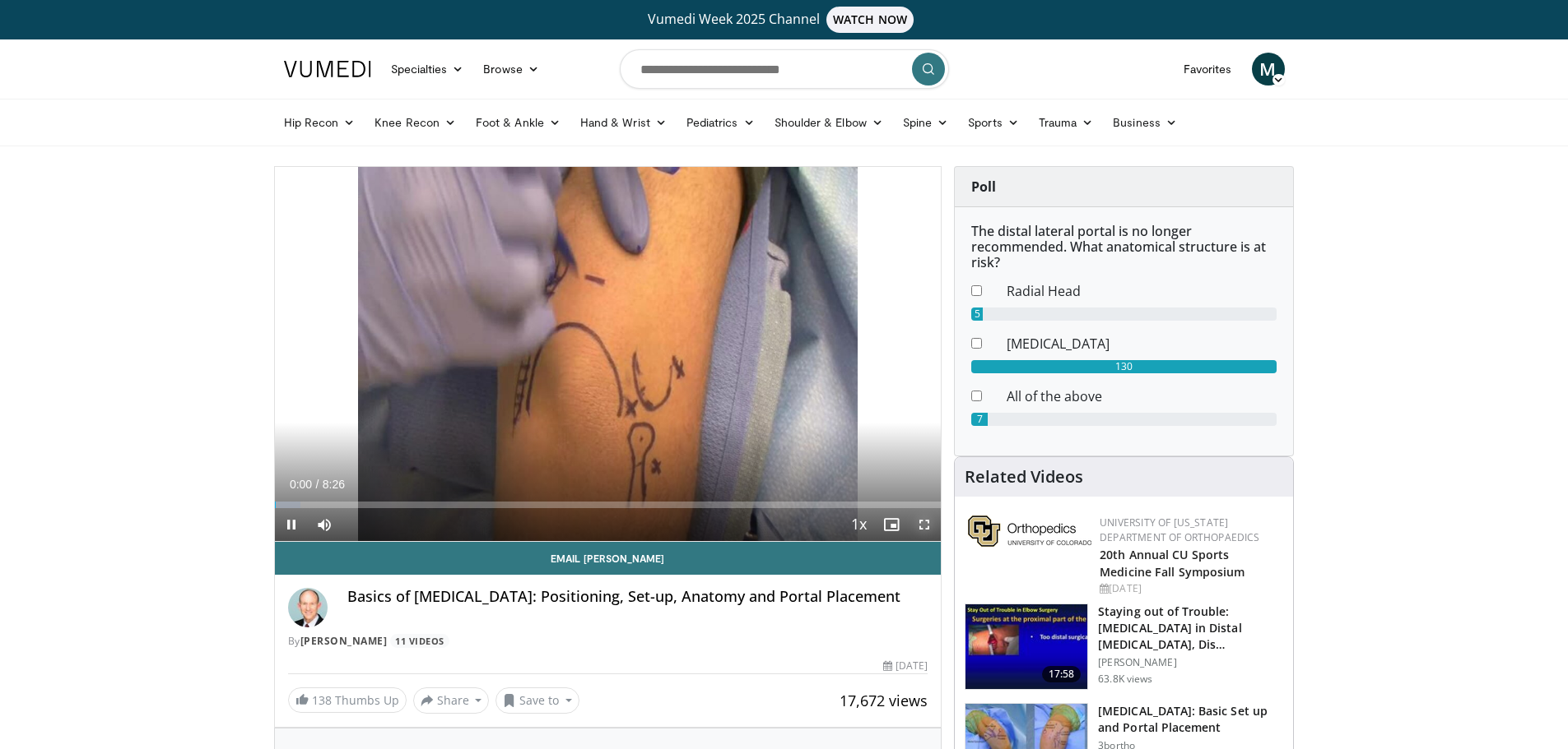
click at [927, 528] on span "Video Player" at bounding box center [924, 525] width 33 height 33
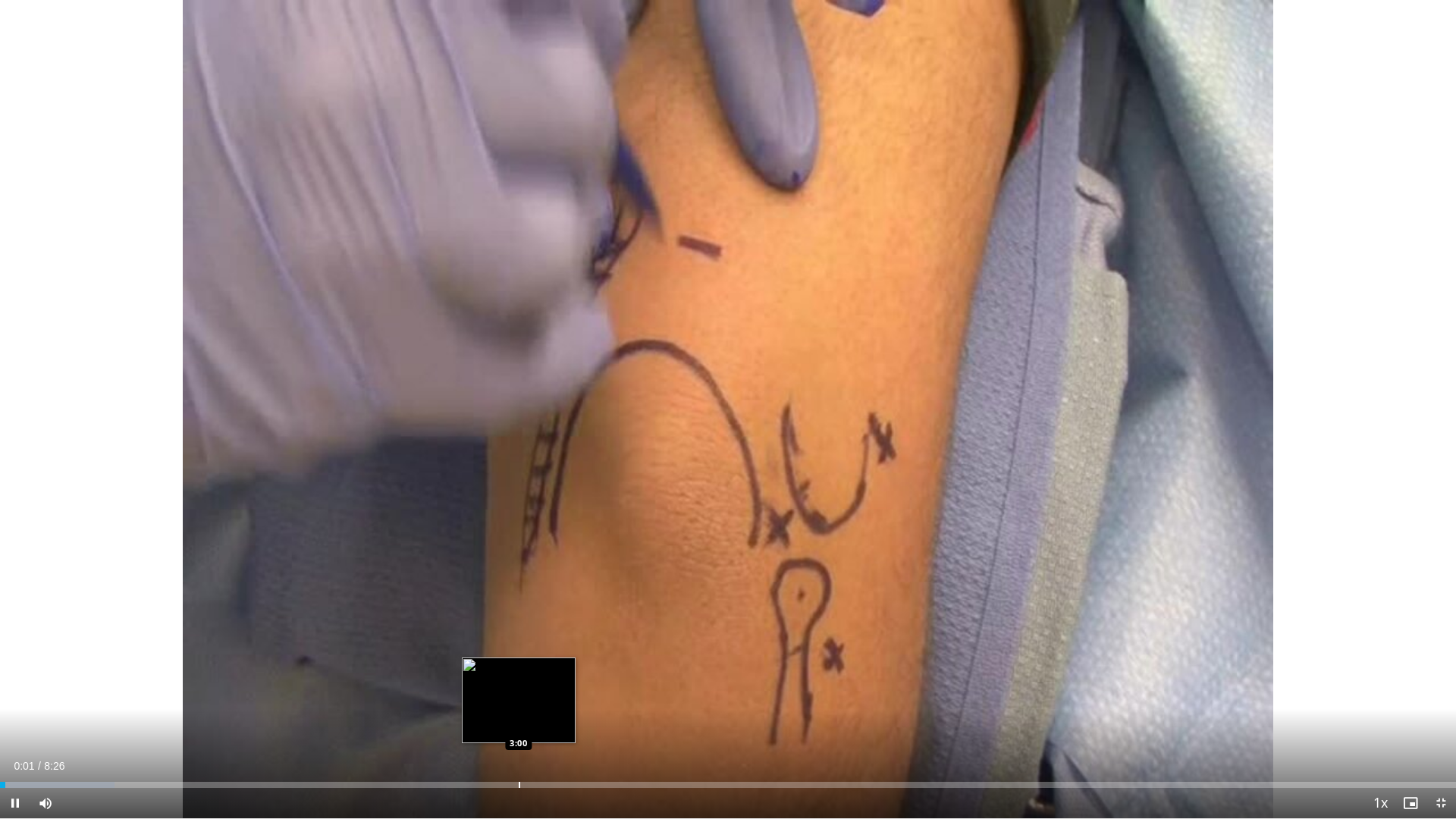
click at [519, 691] on div "Loaded : 7.88% 0:01 3:00" at bounding box center [728, 781] width 1456 height 14
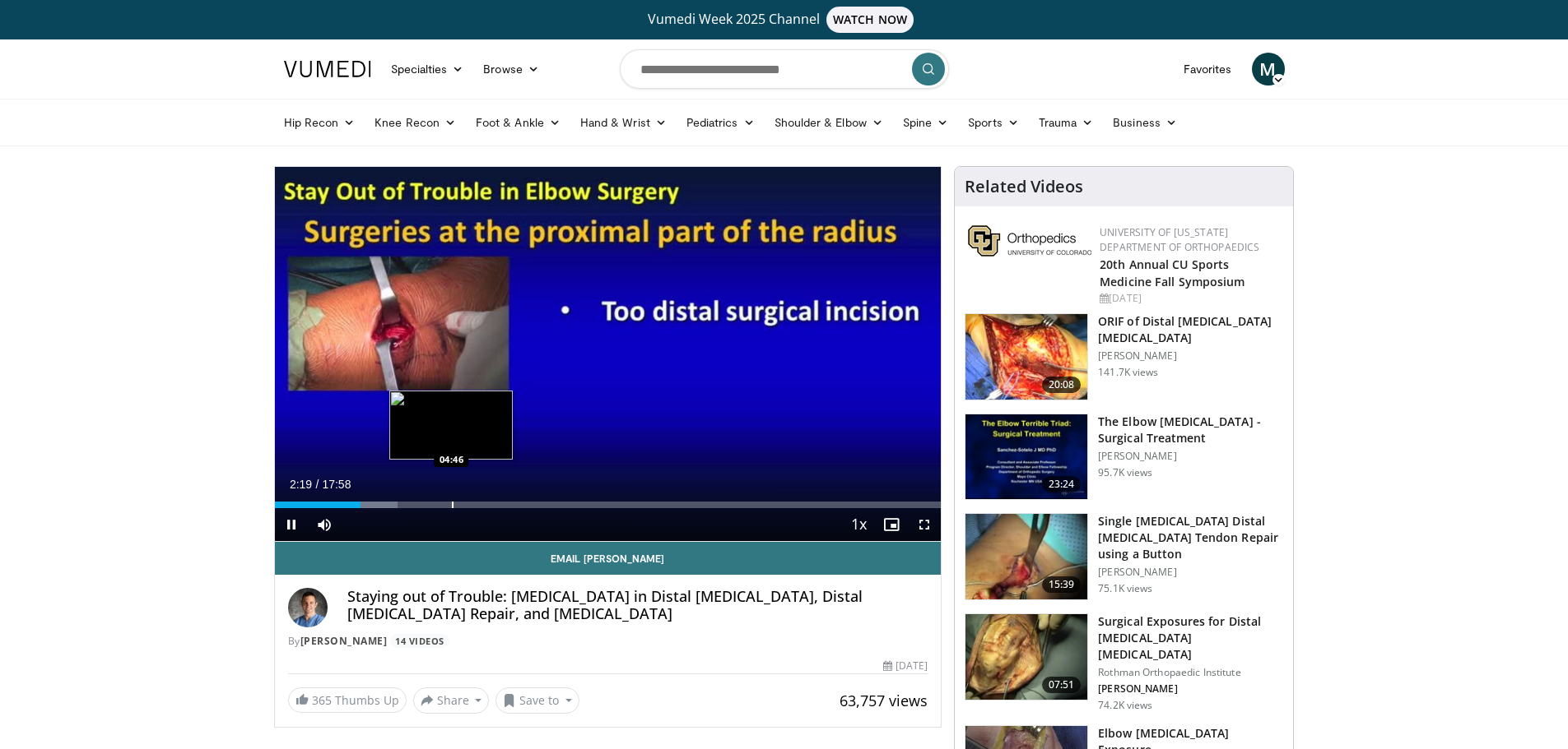
click at [452, 502] on div "Progress Bar" at bounding box center [453, 505] width 2 height 7
